Goal: Transaction & Acquisition: Obtain resource

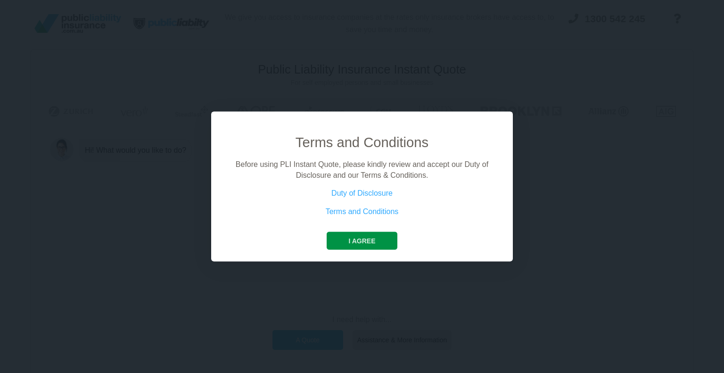
click at [365, 237] on button "I agree" at bounding box center [362, 241] width 70 height 18
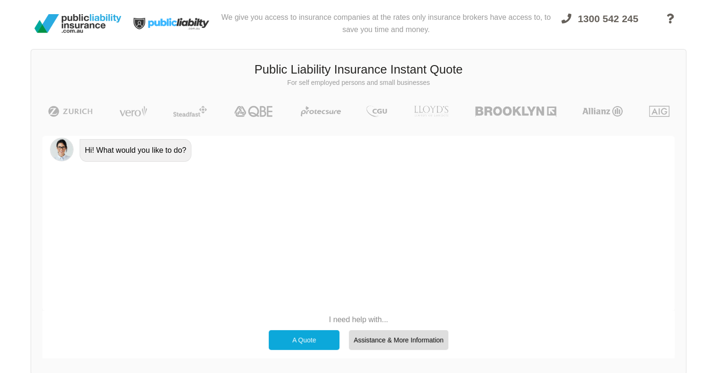
click at [294, 337] on div "A Quote" at bounding box center [304, 340] width 71 height 20
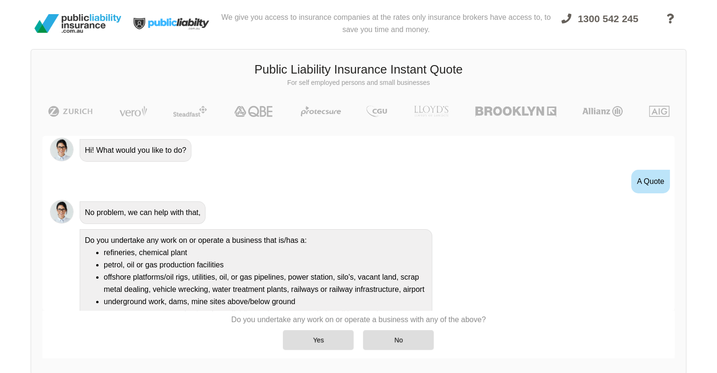
scroll to position [73, 0]
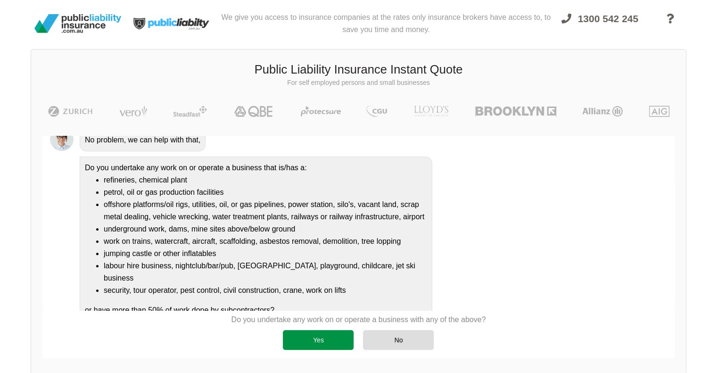
click at [318, 339] on div "Yes" at bounding box center [318, 340] width 71 height 20
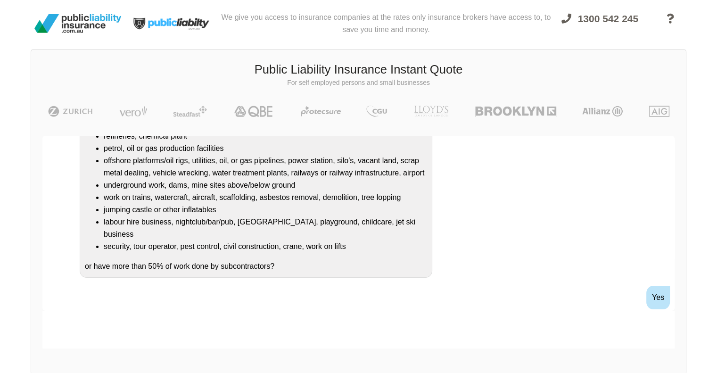
scroll to position [162, 0]
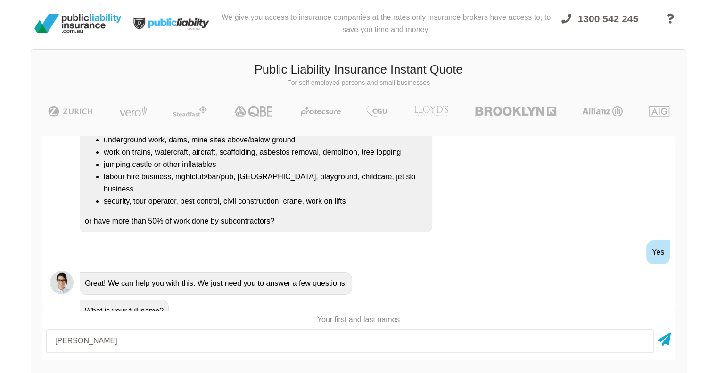
type input "[PERSON_NAME]"
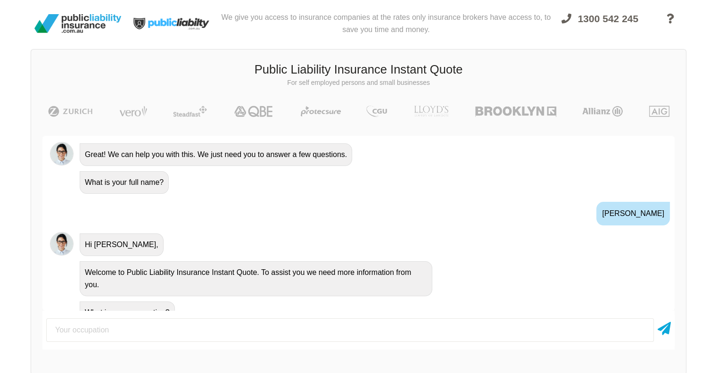
scroll to position [291, 0]
type input "Hiring out inflatables"
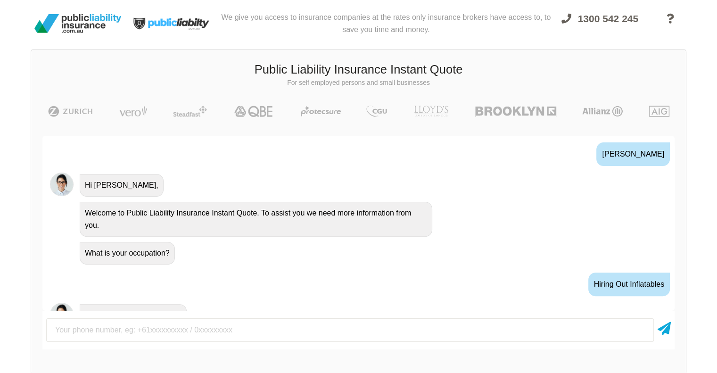
scroll to position [353, 0]
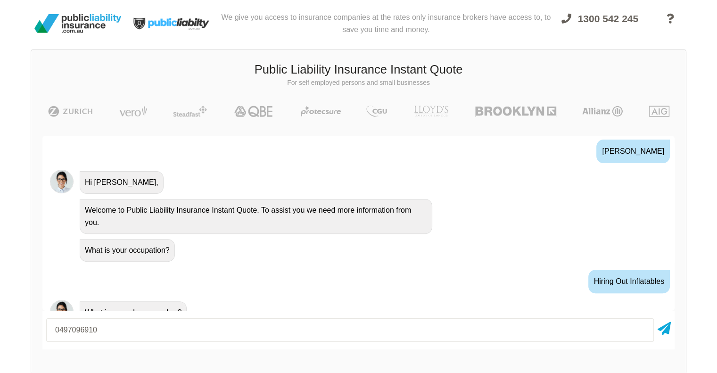
type input "0497096910"
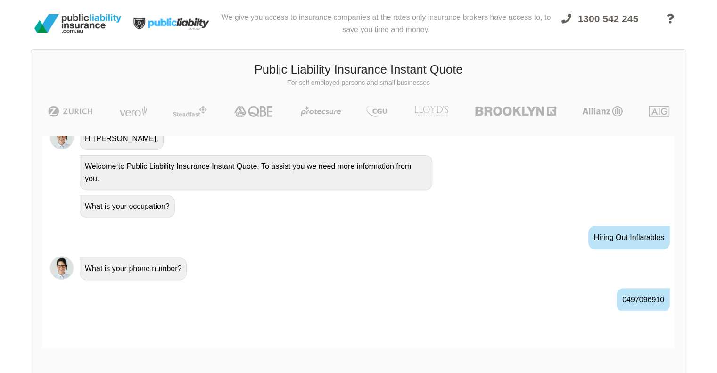
scroll to position [415, 0]
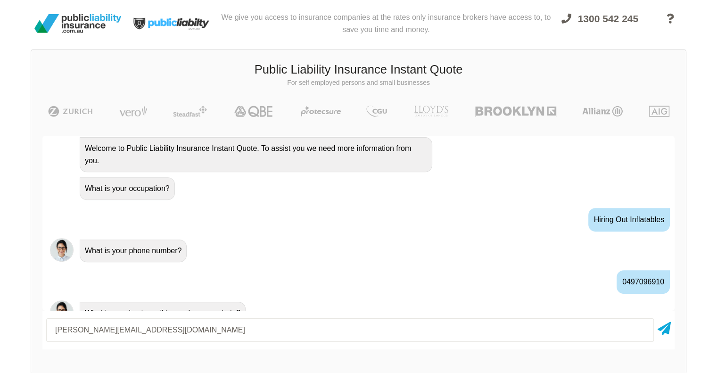
type input "[PERSON_NAME][EMAIL_ADDRESS][DOMAIN_NAME]"
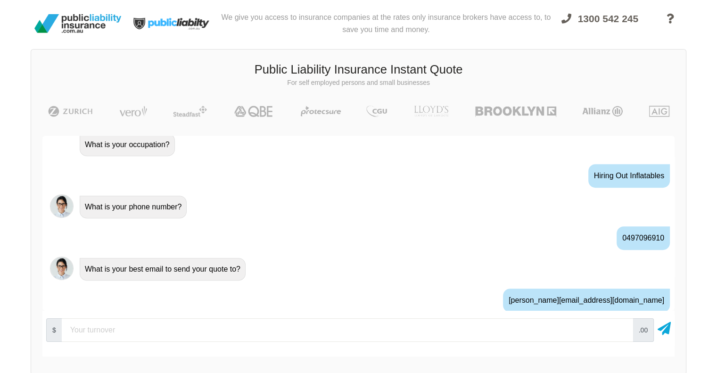
scroll to position [476, 0]
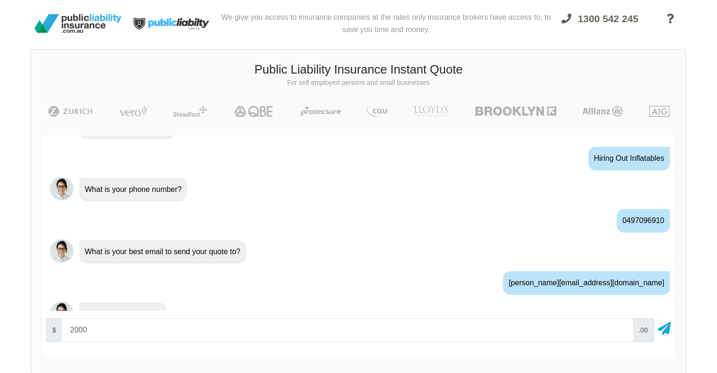
type input "20000"
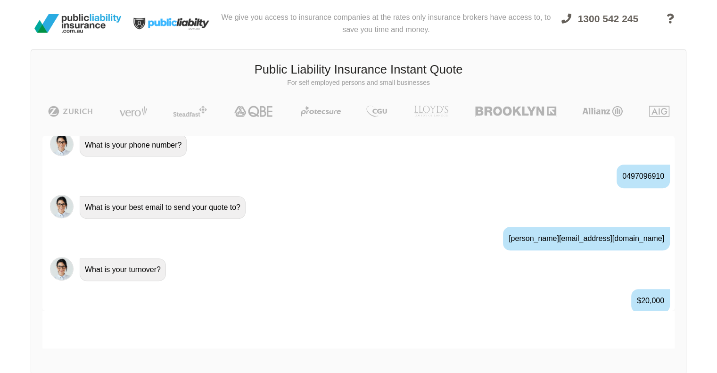
scroll to position [538, 0]
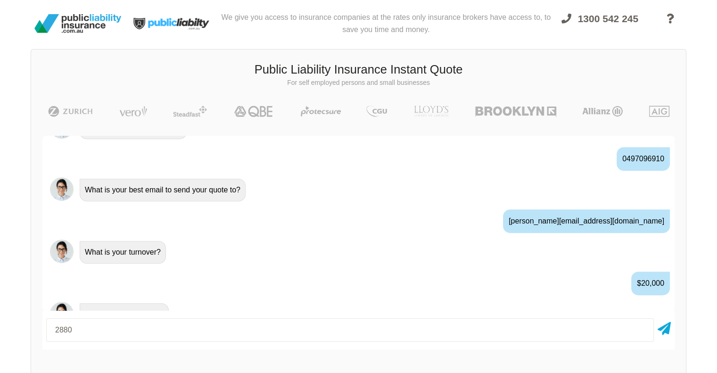
type input "2880"
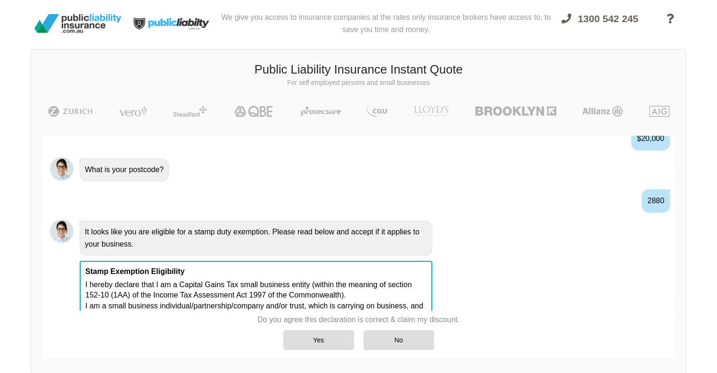
scroll to position [683, 0]
click at [308, 338] on div "Yes" at bounding box center [318, 340] width 71 height 20
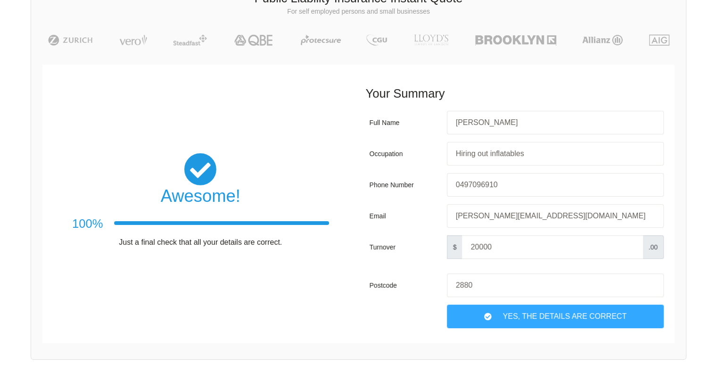
scroll to position [100, 0]
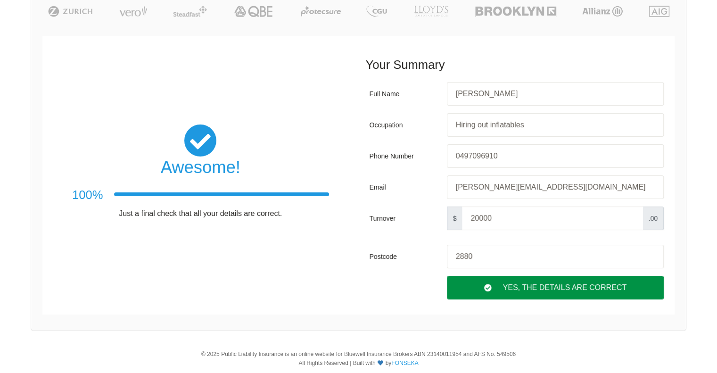
click at [526, 288] on div "Yes, The Details are correct" at bounding box center [555, 288] width 217 height 24
